Goal: Feedback & Contribution: Leave review/rating

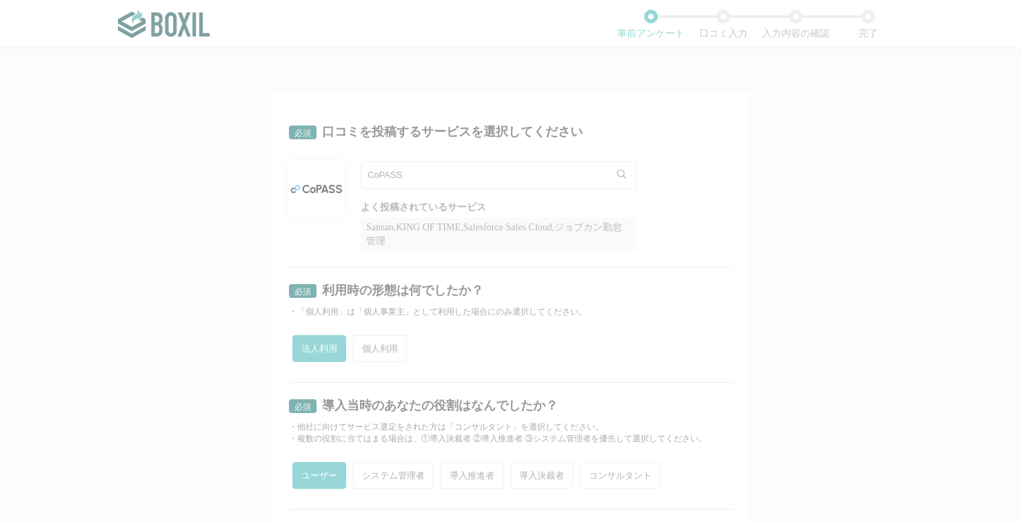
radio input "true"
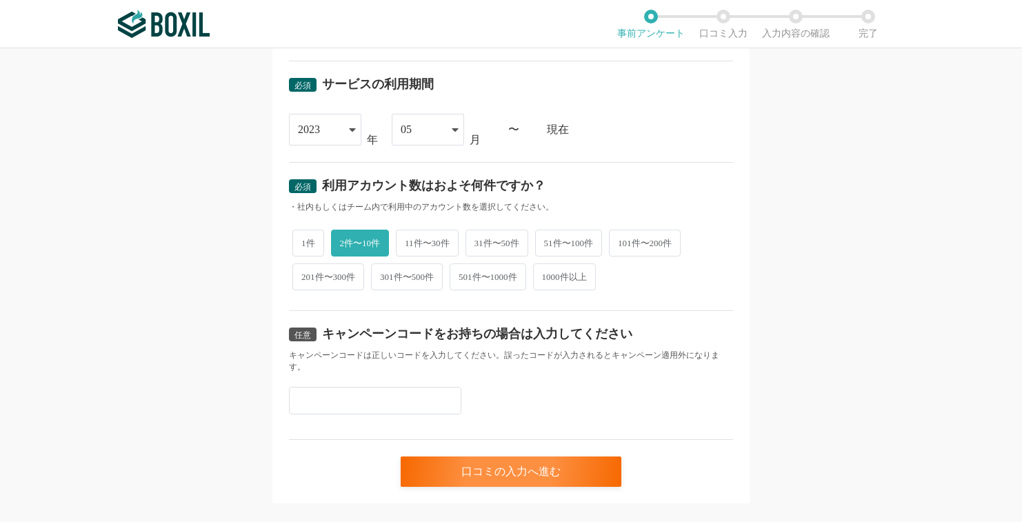
scroll to position [566, 0]
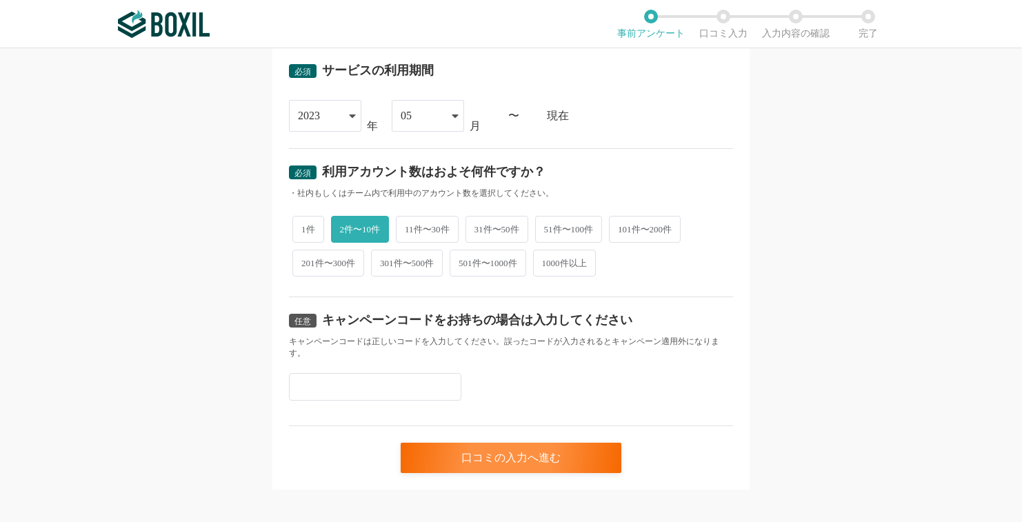
click at [178, 18] on img at bounding box center [164, 24] width 92 height 28
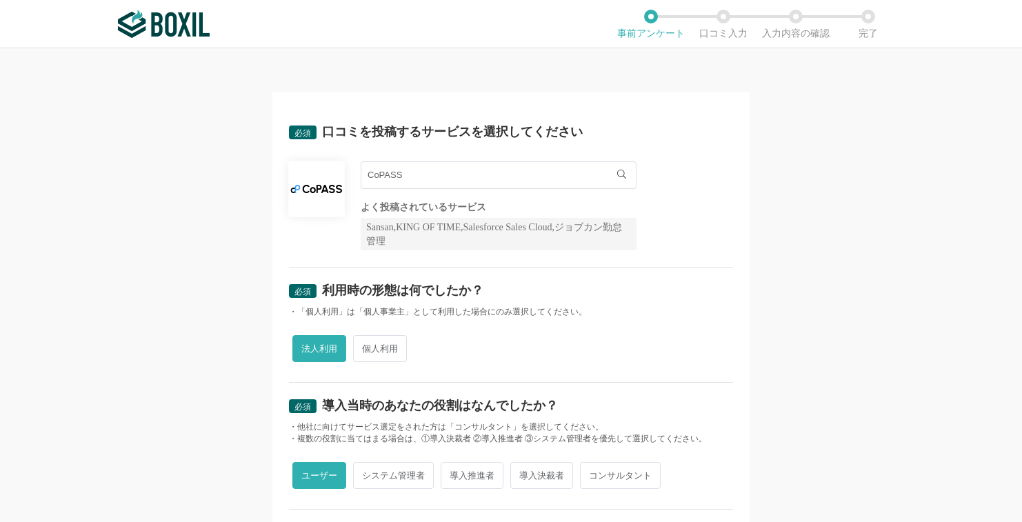
scroll to position [566, 0]
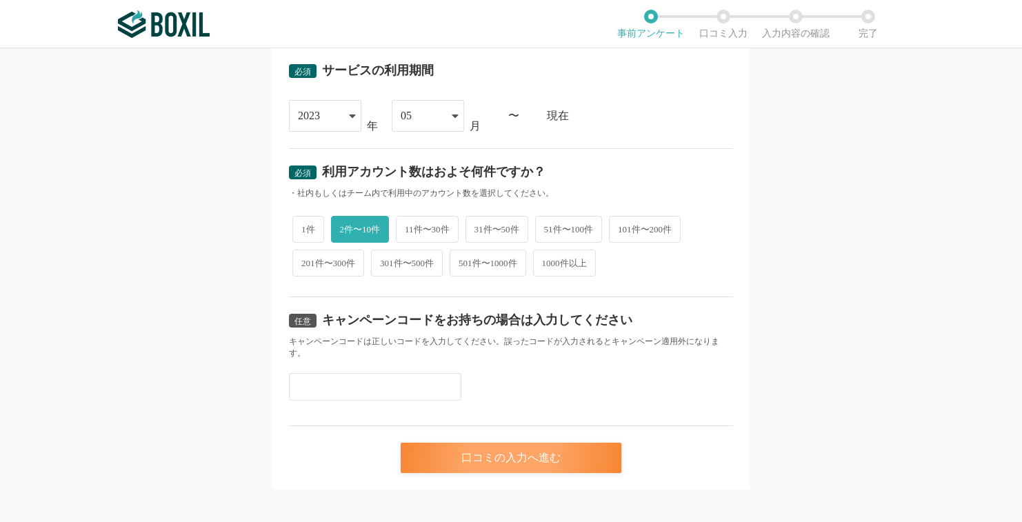
click at [508, 443] on div "口コミの入力へ進む" at bounding box center [511, 458] width 221 height 30
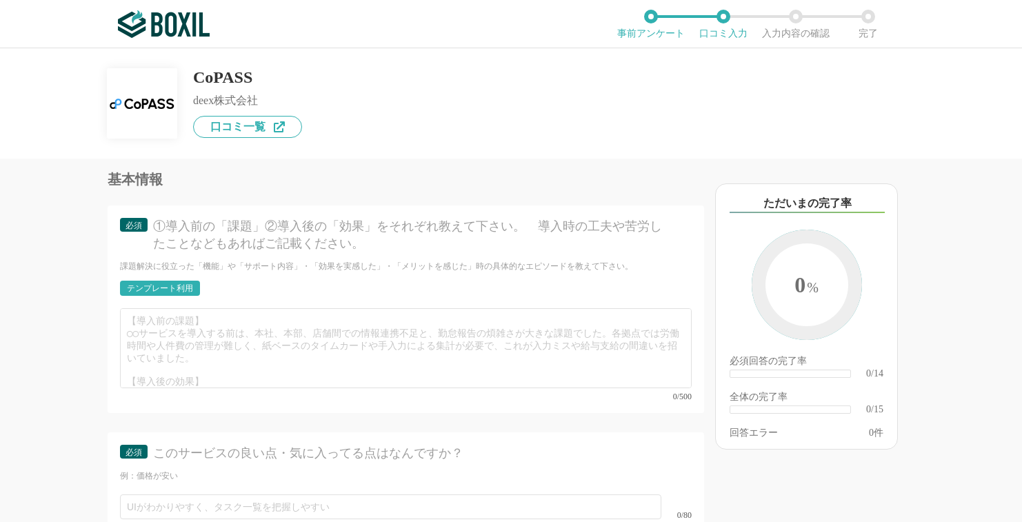
scroll to position [2129, 0]
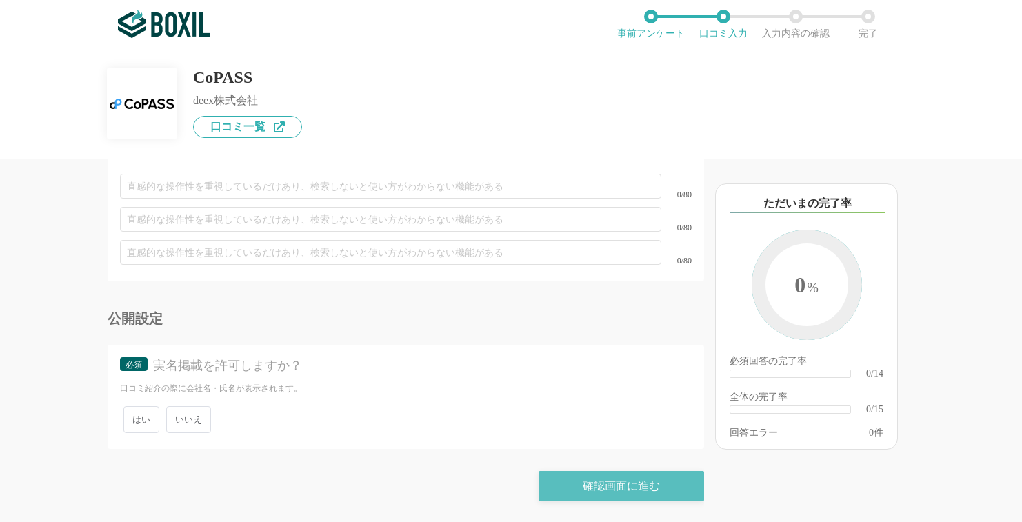
click at [588, 477] on div "確認画面に進む" at bounding box center [622, 486] width 166 height 30
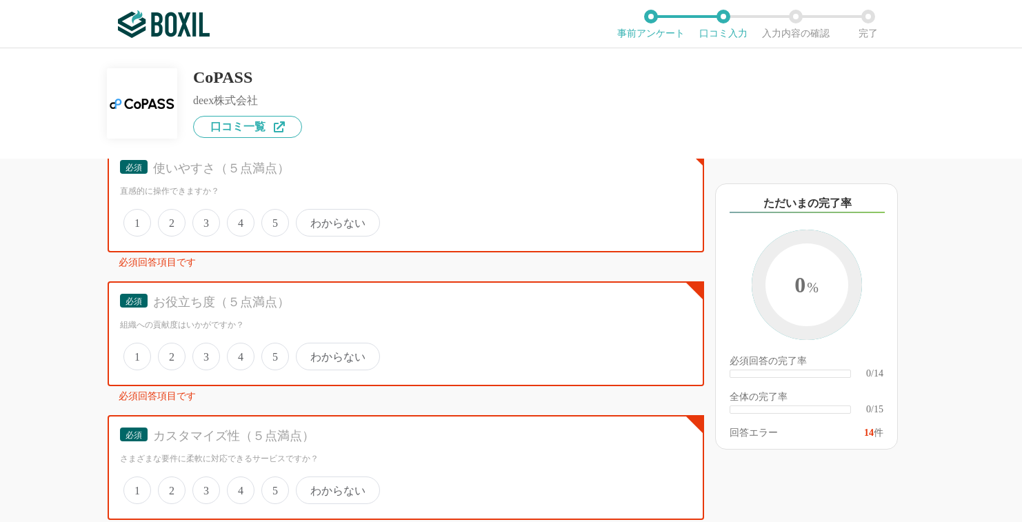
scroll to position [209, 0]
